Goal: Task Accomplishment & Management: Manage account settings

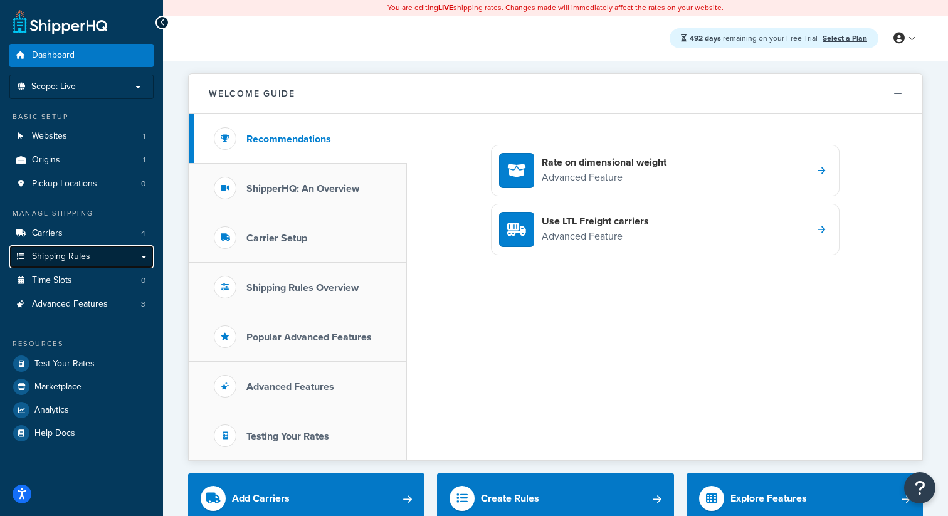
click at [93, 259] on link "Shipping Rules" at bounding box center [81, 256] width 144 height 23
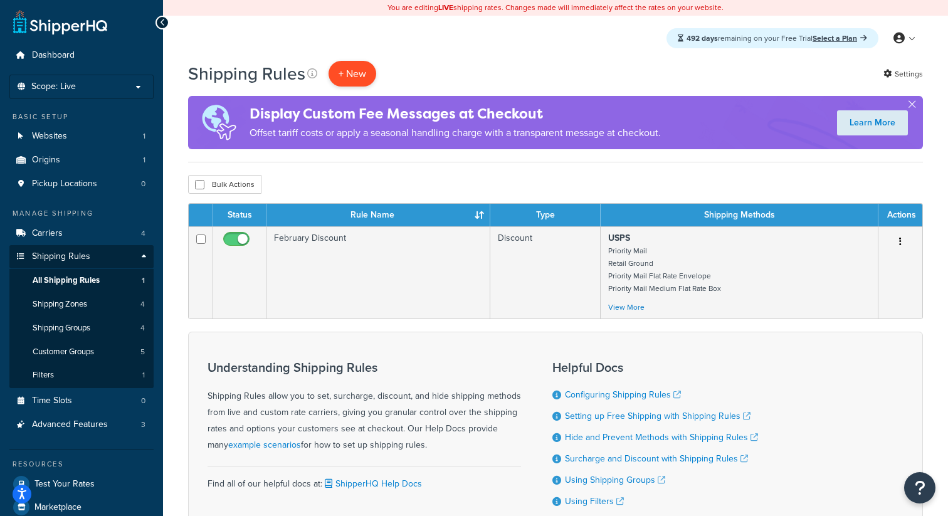
click at [359, 67] on p "+ New" at bounding box center [352, 74] width 48 height 26
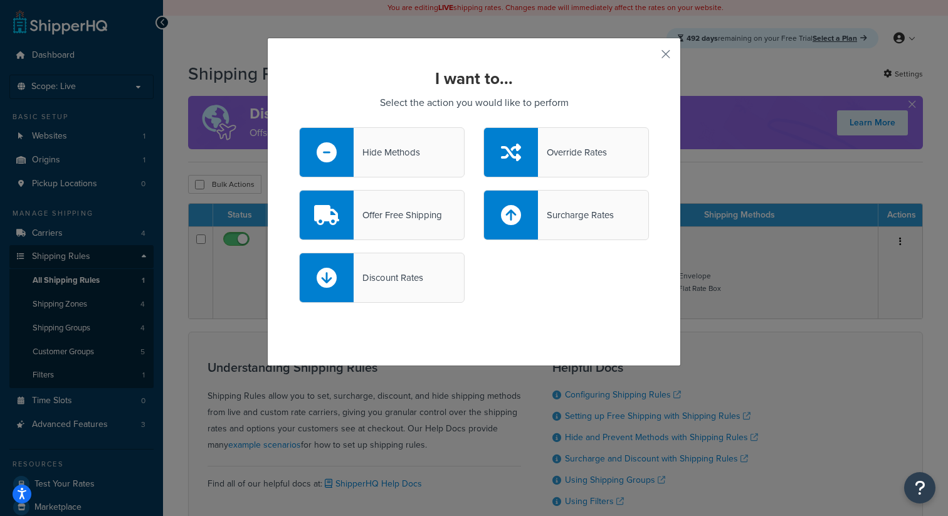
click at [581, 154] on div "Override Rates" at bounding box center [572, 153] width 69 height 18
click at [0, 0] on input "Override Rates" at bounding box center [0, 0] width 0 height 0
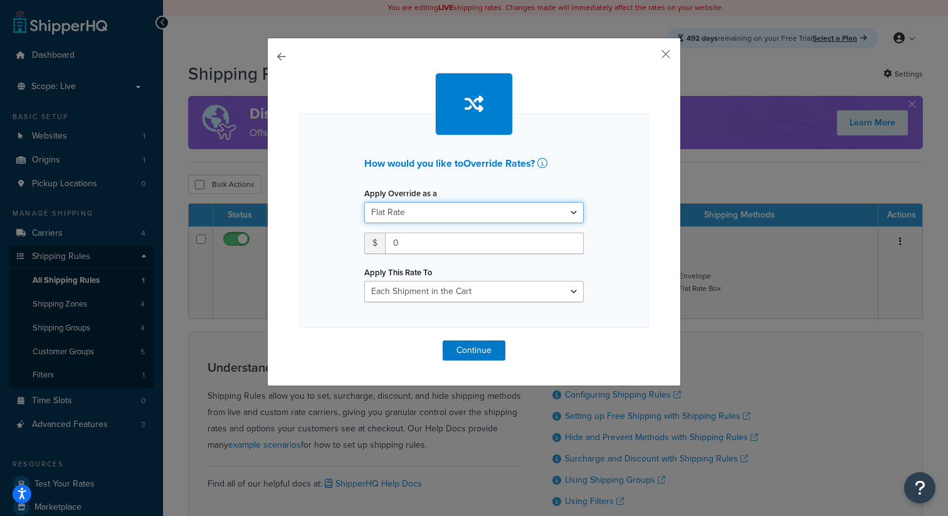
click at [472, 212] on select "Flat Rate Percentage Flat Rate & Percentage" at bounding box center [473, 212] width 219 height 21
click at [543, 164] on icon at bounding box center [542, 163] width 10 height 10
click at [649, 57] on button "button" at bounding box center [647, 58] width 3 height 3
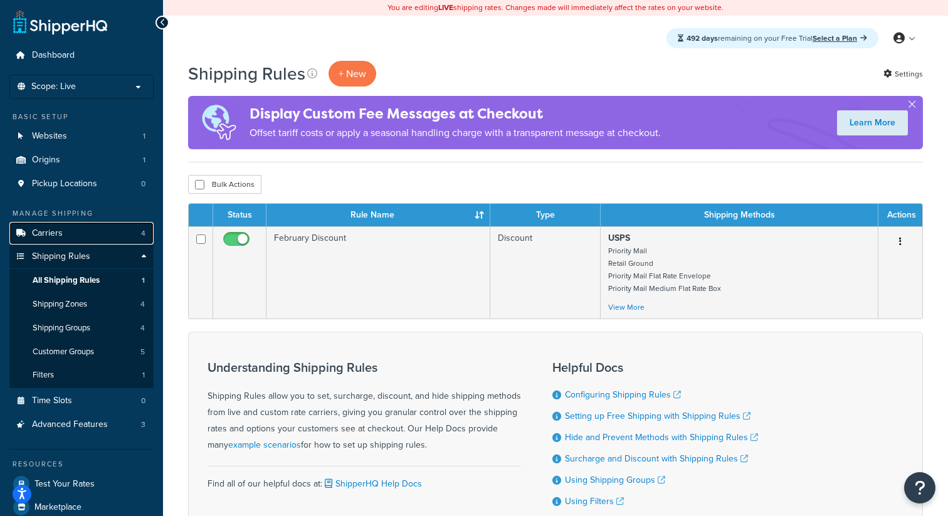
click at [63, 229] on link "Carriers 4" at bounding box center [81, 233] width 144 height 23
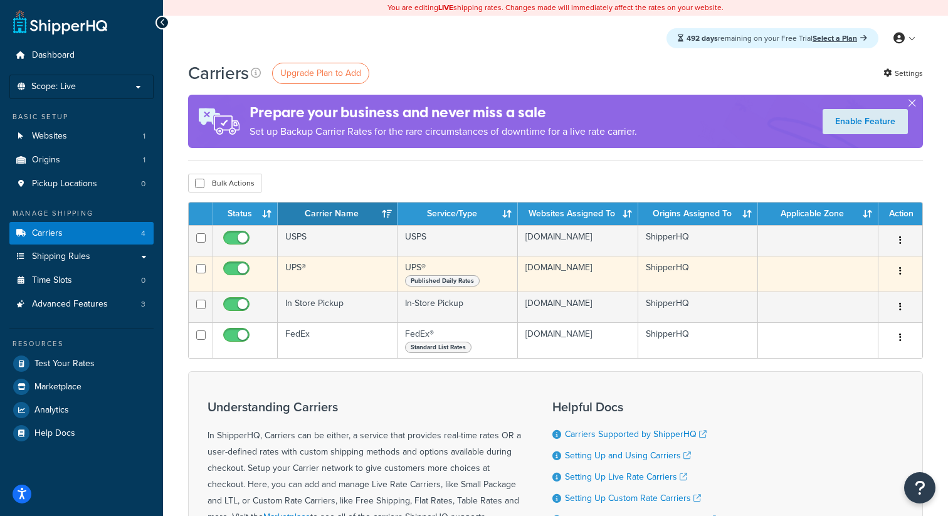
click at [325, 274] on td "UPS®" at bounding box center [338, 274] width 120 height 36
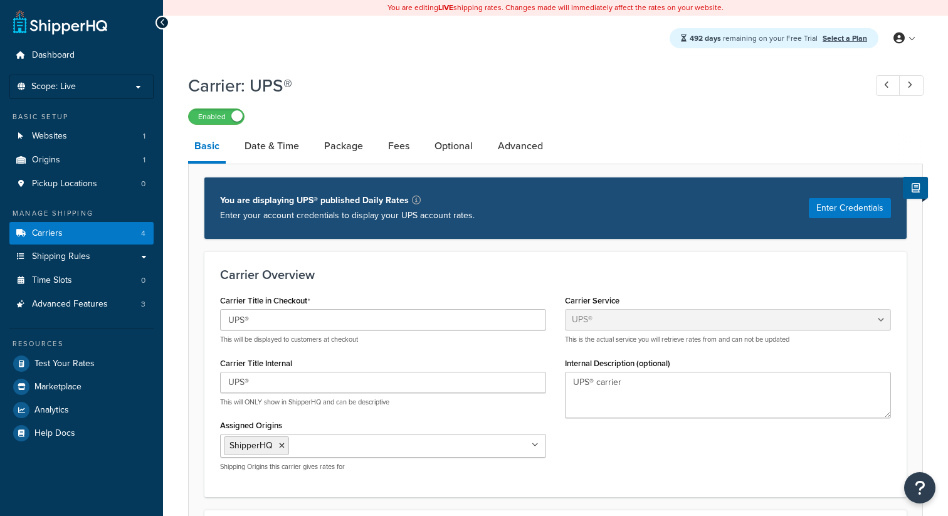
select select "ups"
click at [506, 154] on link "Advanced" at bounding box center [520, 146] width 58 height 30
select select "false"
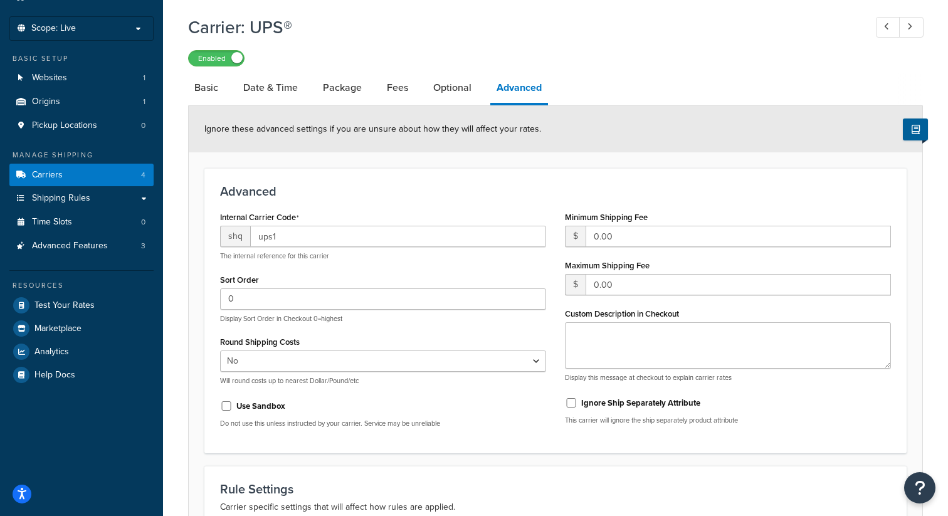
scroll to position [56, 0]
